Goal: Information Seeking & Learning: Learn about a topic

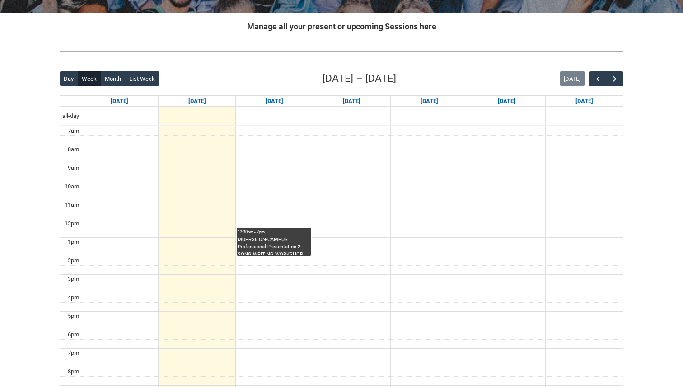
scroll to position [193, 0]
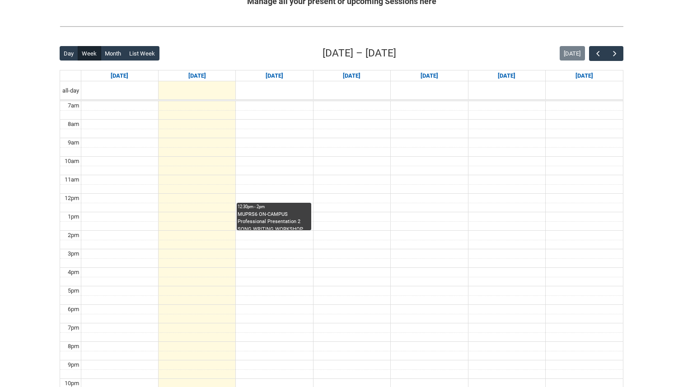
click at [272, 213] on div "MUPRS6 ON-CAMPUS Professional Presentation 2 SONG WRITING WORKSHOP THU 12:00 | …" at bounding box center [274, 220] width 72 height 19
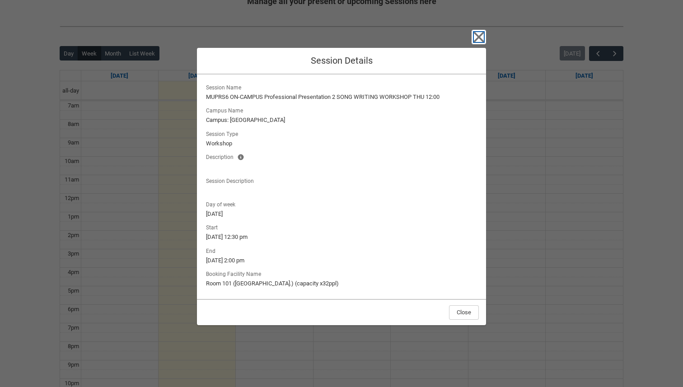
click at [480, 39] on icon "button" at bounding box center [479, 37] width 10 height 10
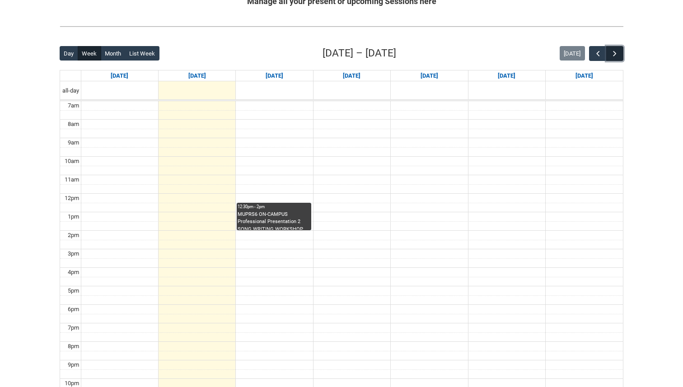
click at [615, 55] on span "button" at bounding box center [614, 53] width 9 height 9
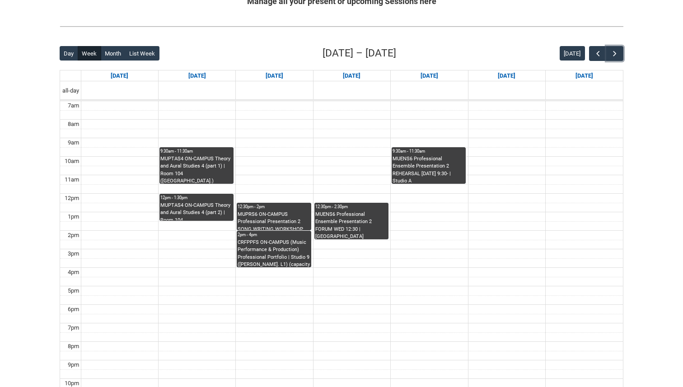
click at [281, 219] on div "MUPRS6 ON-CAMPUS Professional Presentation 2 SONG WRITING WORKSHOP THU 12:00 | …" at bounding box center [274, 220] width 72 height 19
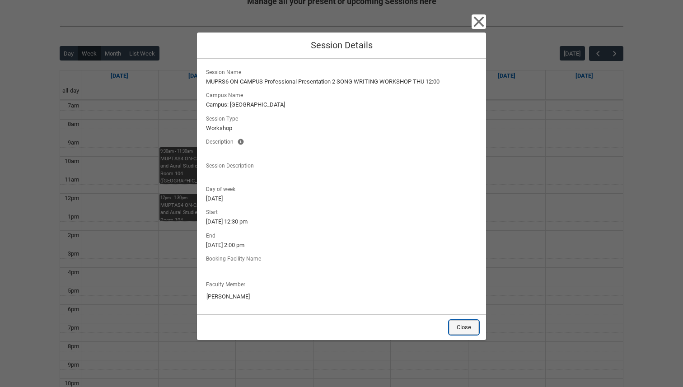
click at [464, 321] on button "Close" at bounding box center [464, 327] width 30 height 14
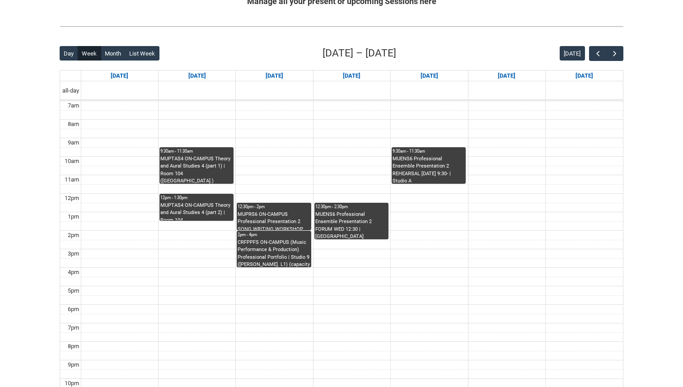
click at [269, 258] on div "CRFPPFS ON-CAMPUS (Music Performance & Production) Professional Portfolio | Stu…" at bounding box center [274, 253] width 72 height 28
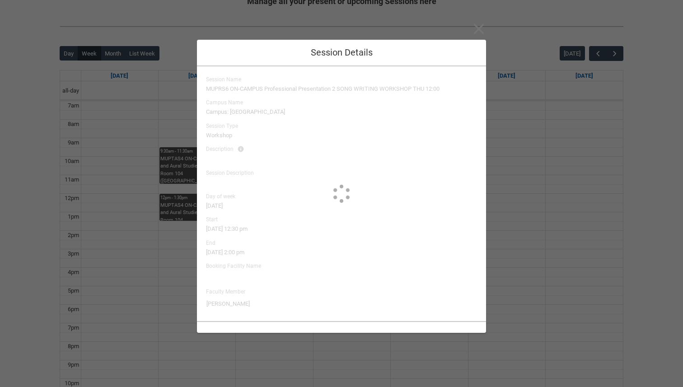
type input "Penny Weber"
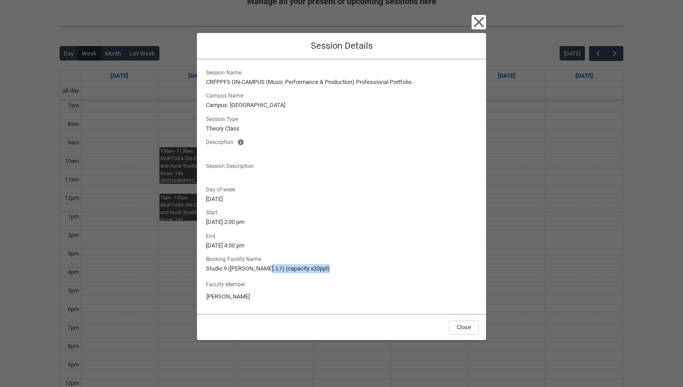
drag, startPoint x: 261, startPoint y: 267, endPoint x: 264, endPoint y: 275, distance: 8.6
click at [264, 275] on div "Session Name CRFPPFS ON-CAMPUS (Music Performance & Production) Professional Po…" at bounding box center [341, 187] width 275 height 240
click at [466, 321] on button "Close" at bounding box center [464, 327] width 30 height 14
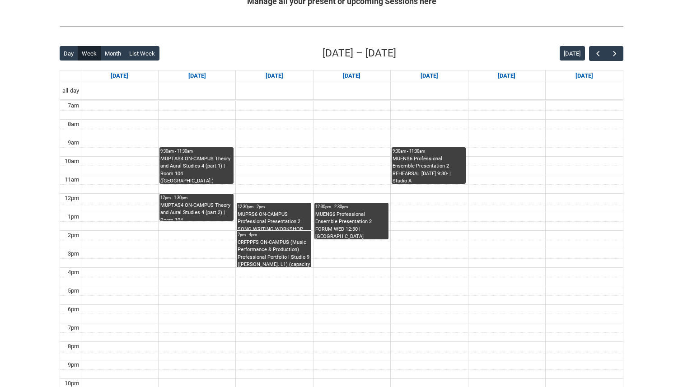
click at [290, 245] on div "CRFPPFS ON-CAMPUS (Music Performance & Production) Professional Portfolio | Stu…" at bounding box center [274, 253] width 72 height 28
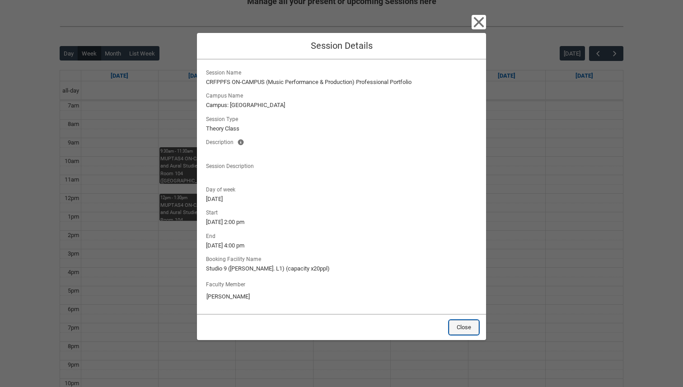
click at [457, 324] on button "Close" at bounding box center [464, 327] width 30 height 14
